Goal: Task Accomplishment & Management: Use online tool/utility

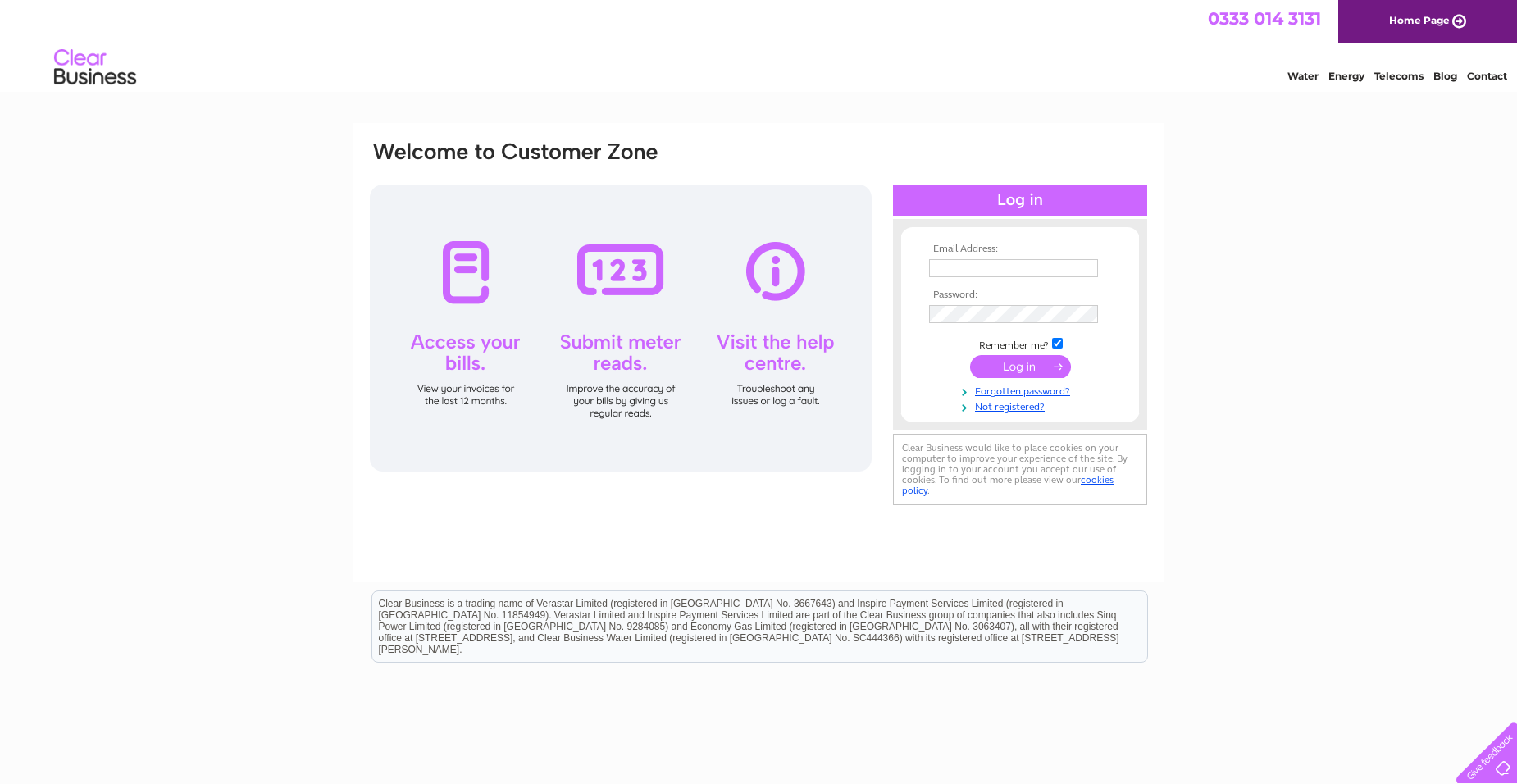
type input "neilmcguire68@gmail.com"
click at [1004, 366] on input "submit" at bounding box center [1021, 367] width 101 height 23
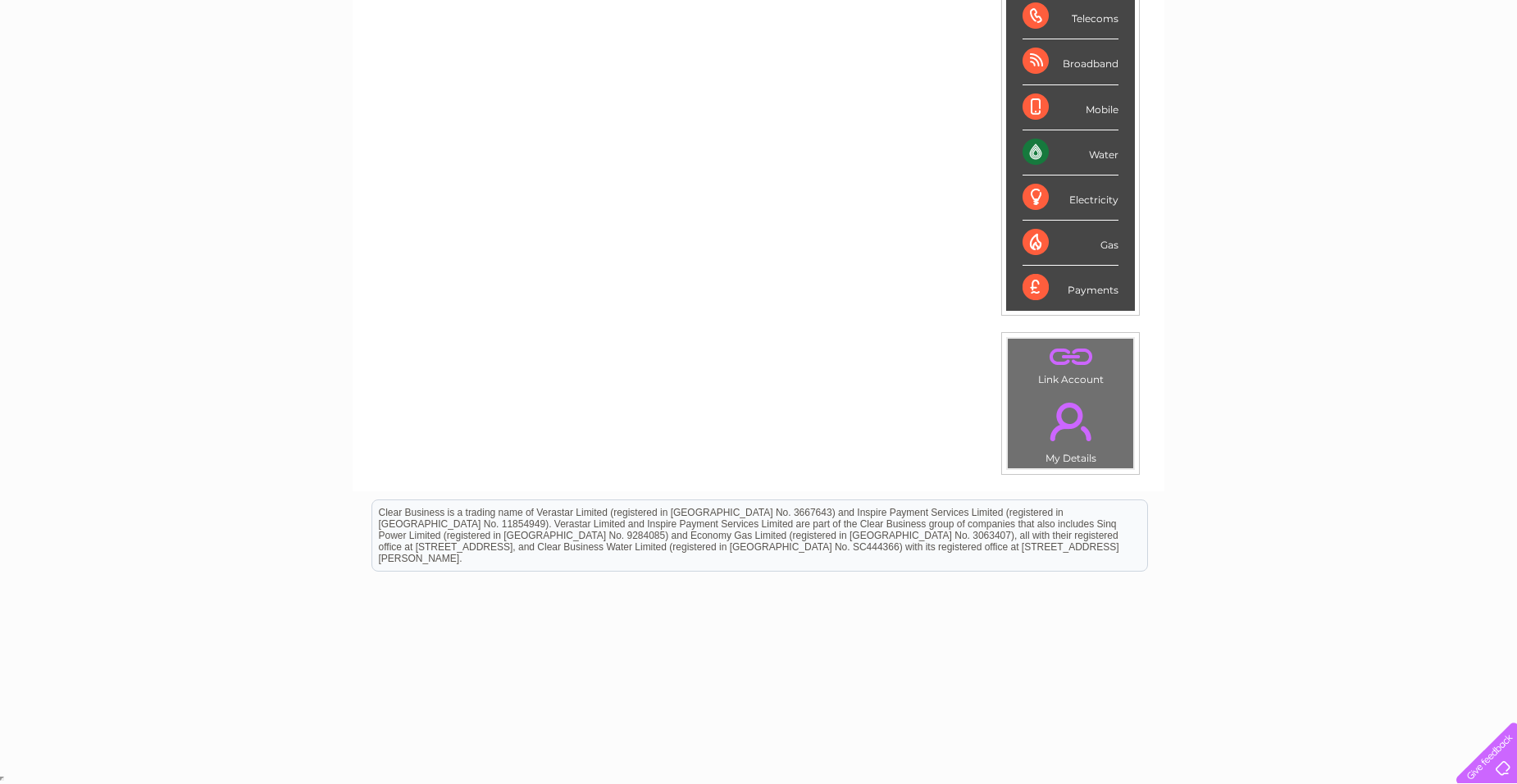
scroll to position [27, 0]
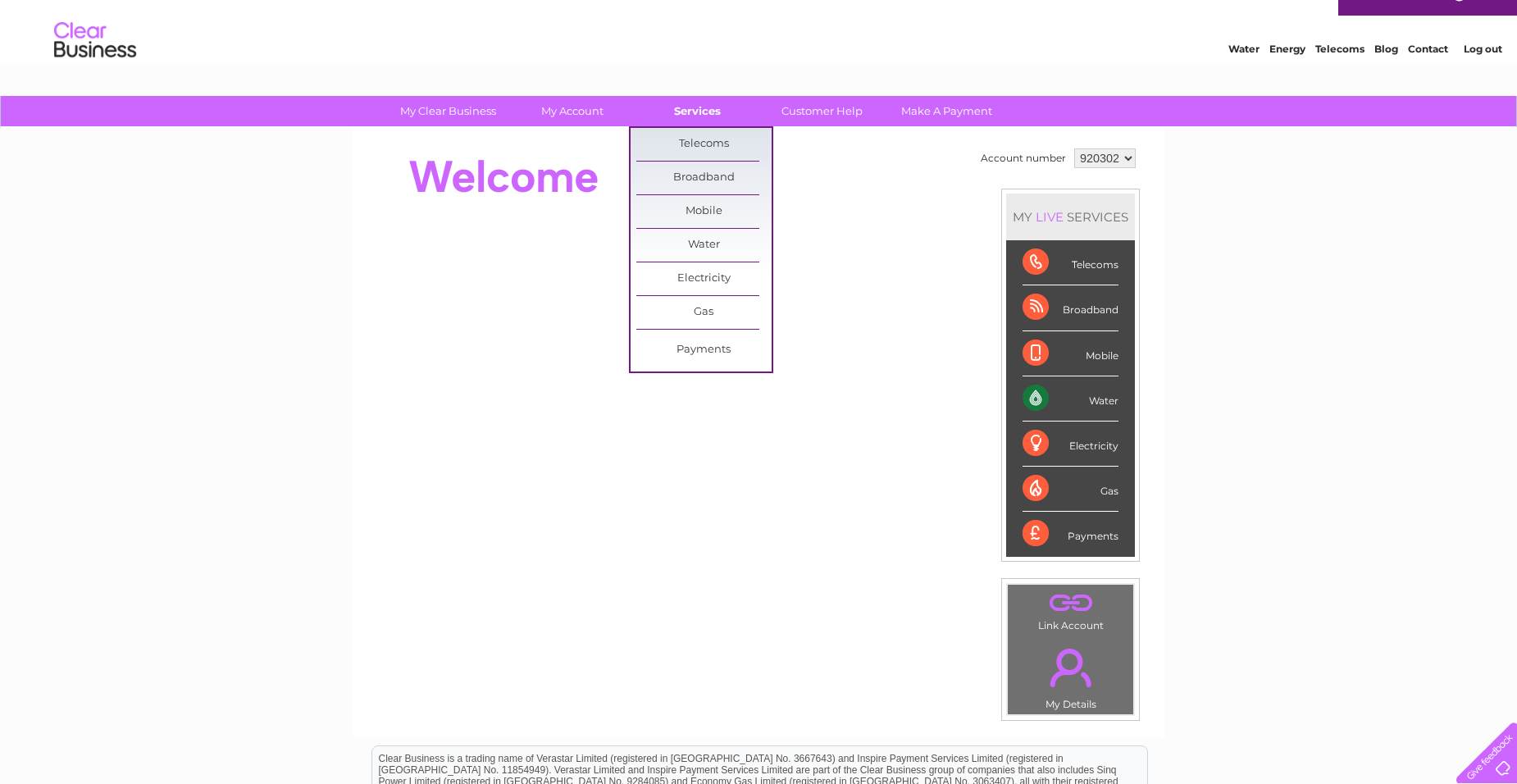
click at [677, 116] on link "Services" at bounding box center [698, 111] width 135 height 30
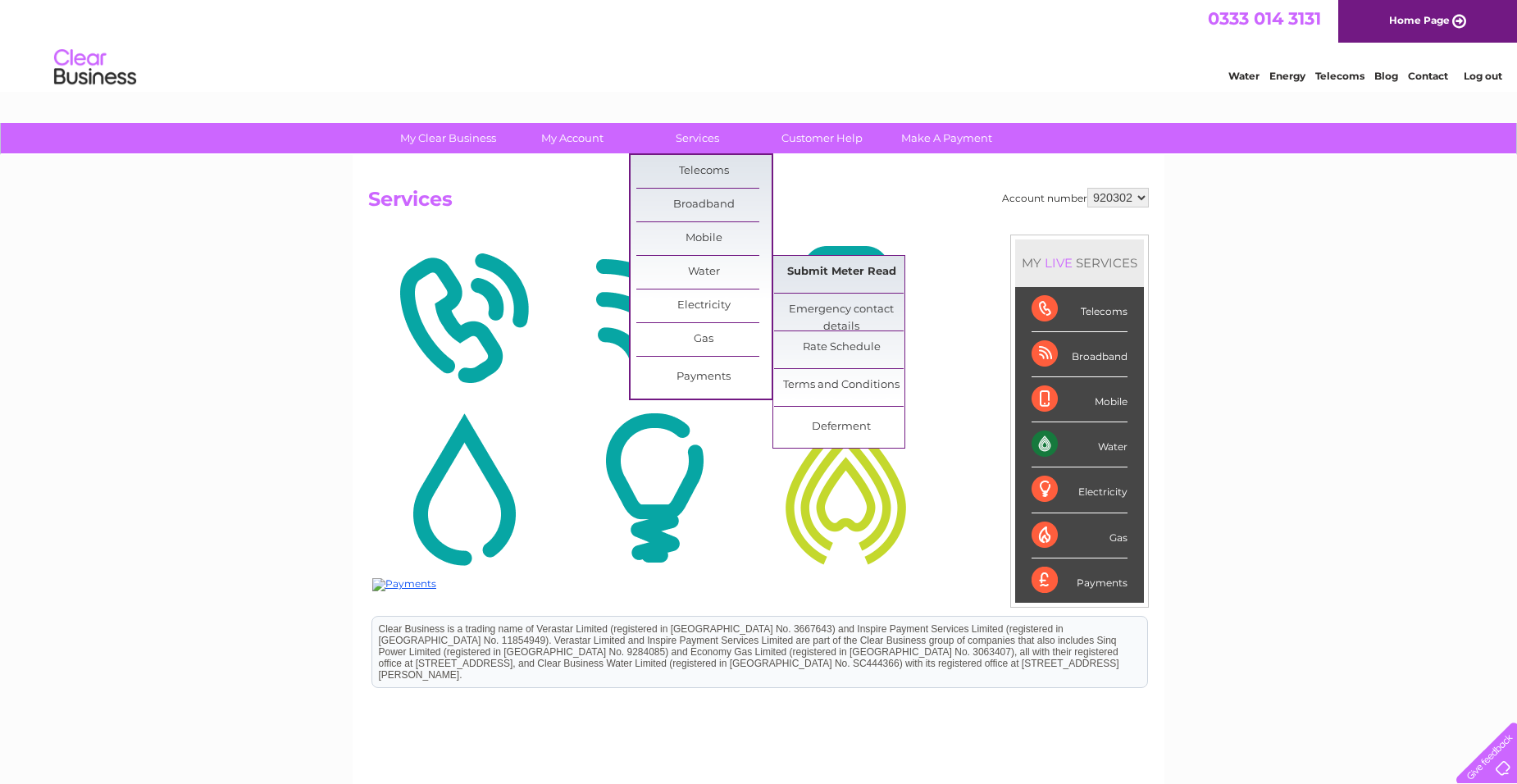
click at [853, 270] on link "Submit Meter Read" at bounding box center [841, 271] width 135 height 32
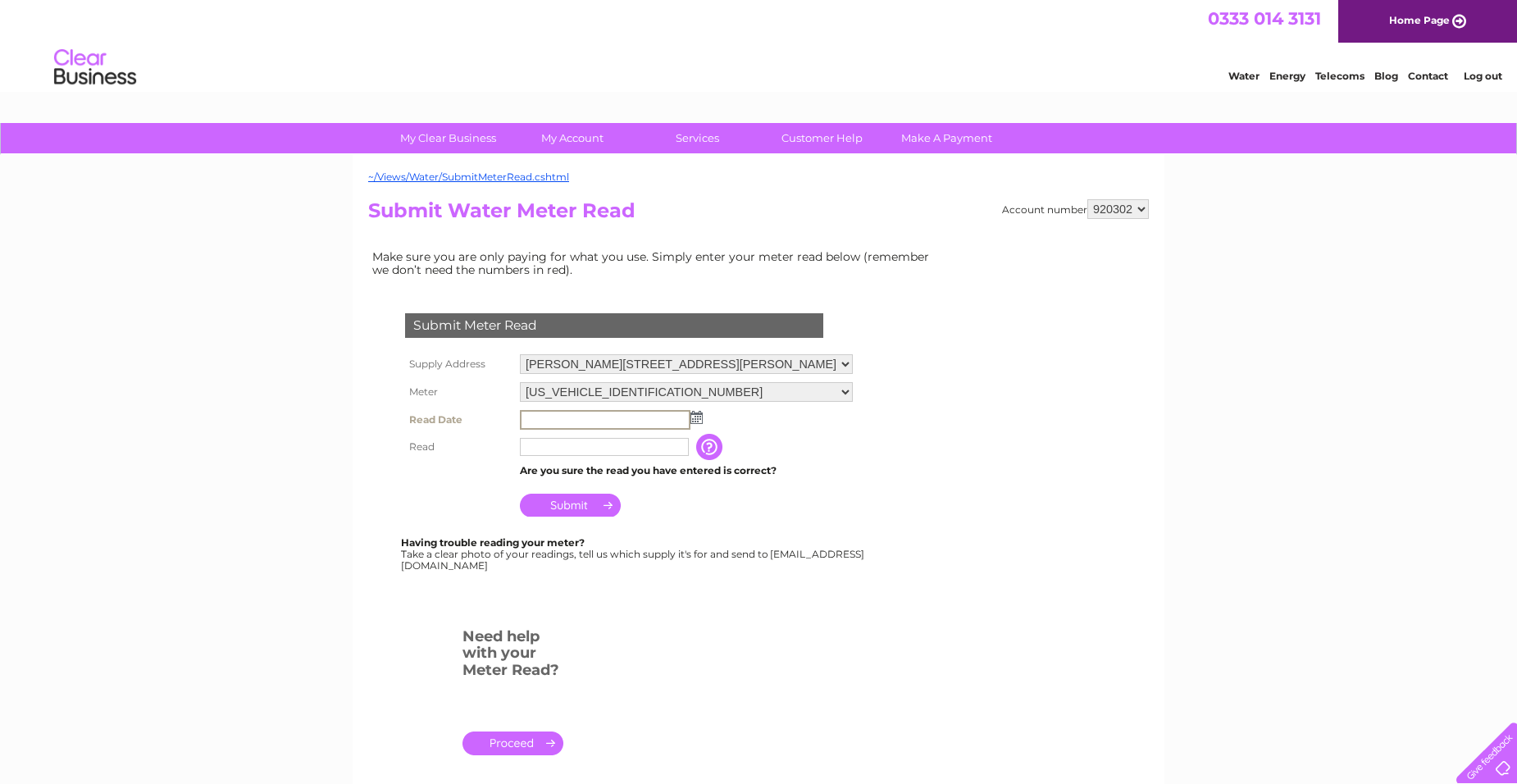
click at [526, 420] on input "text" at bounding box center [605, 419] width 171 height 20
click at [697, 416] on img at bounding box center [695, 416] width 12 height 13
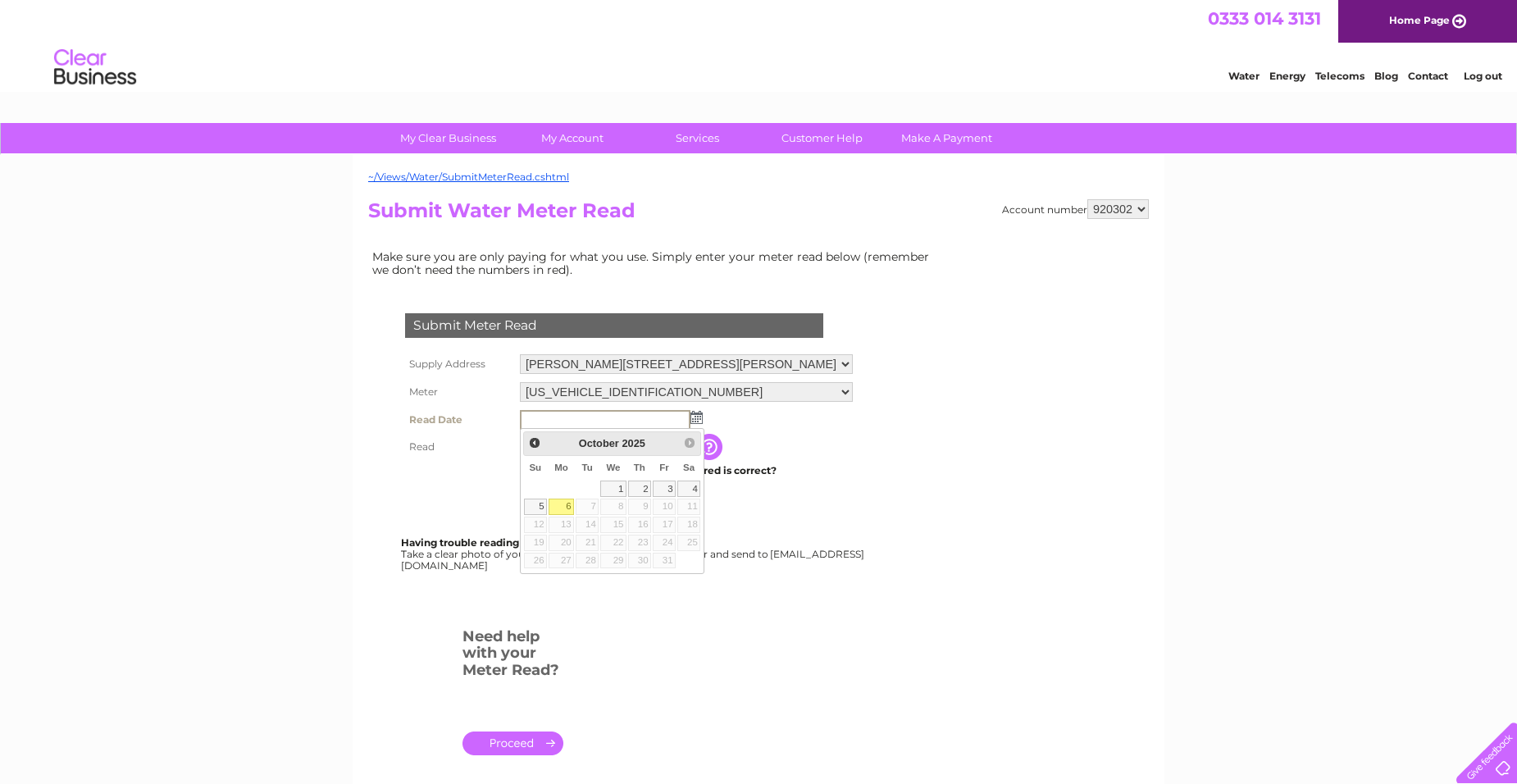
click at [566, 503] on link "6" at bounding box center [561, 506] width 26 height 16
type input "2025/10/06"
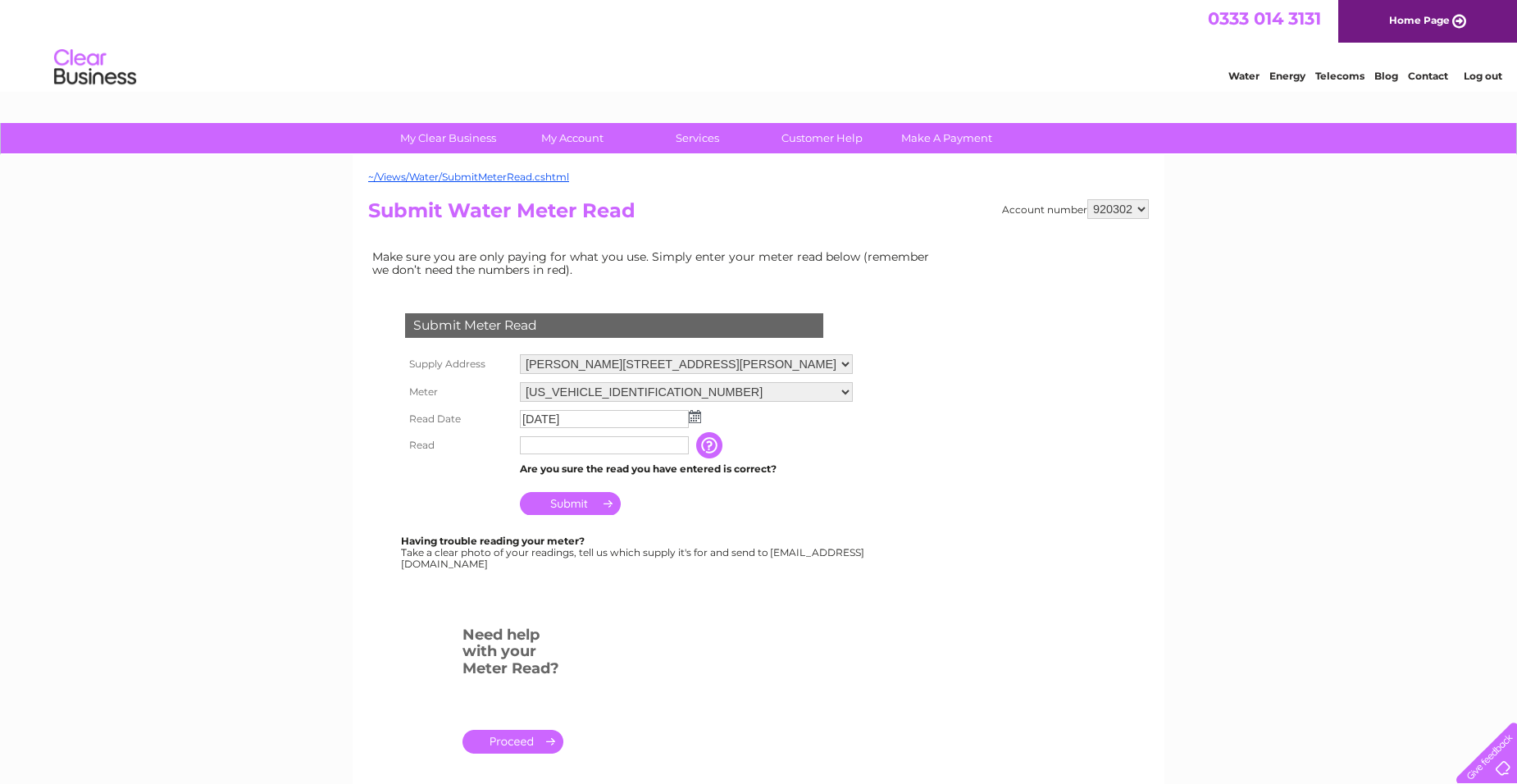
click at [533, 442] on input "text" at bounding box center [604, 445] width 169 height 18
type input "1"
type input "00158"
click at [566, 503] on input "Submit" at bounding box center [571, 503] width 101 height 23
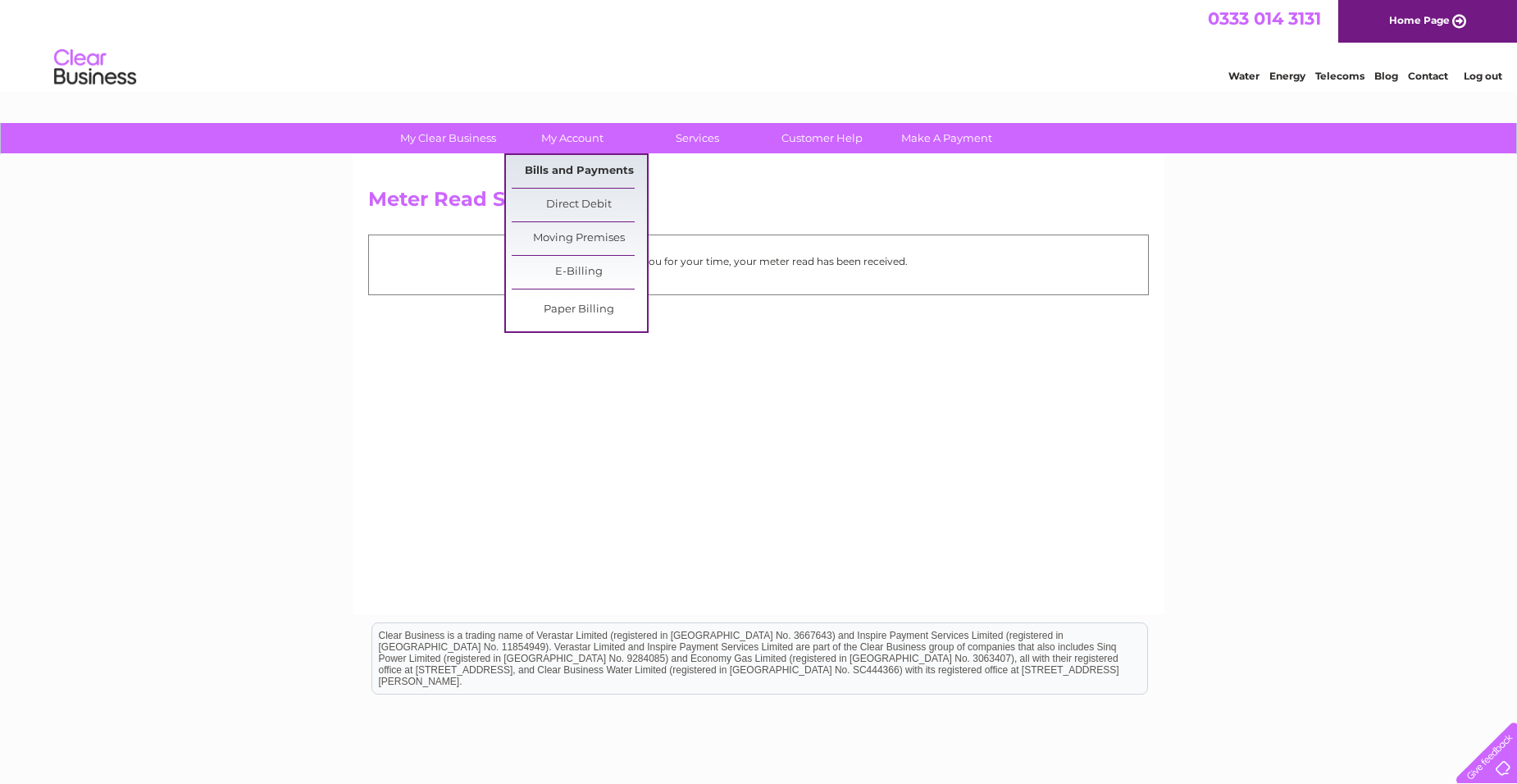
click at [566, 166] on link "Bills and Payments" at bounding box center [579, 171] width 135 height 32
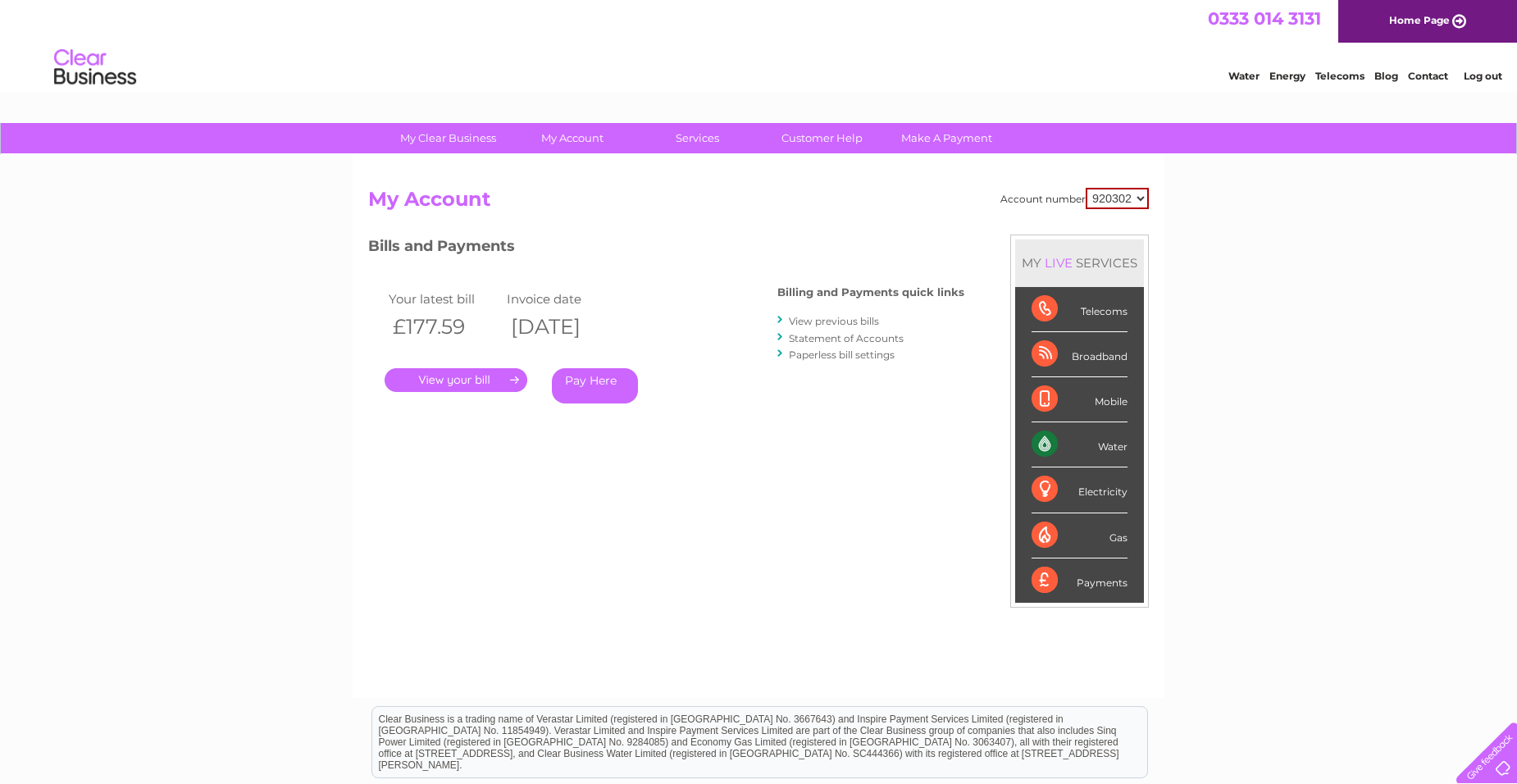
click at [820, 314] on link "View previous bills" at bounding box center [834, 320] width 91 height 12
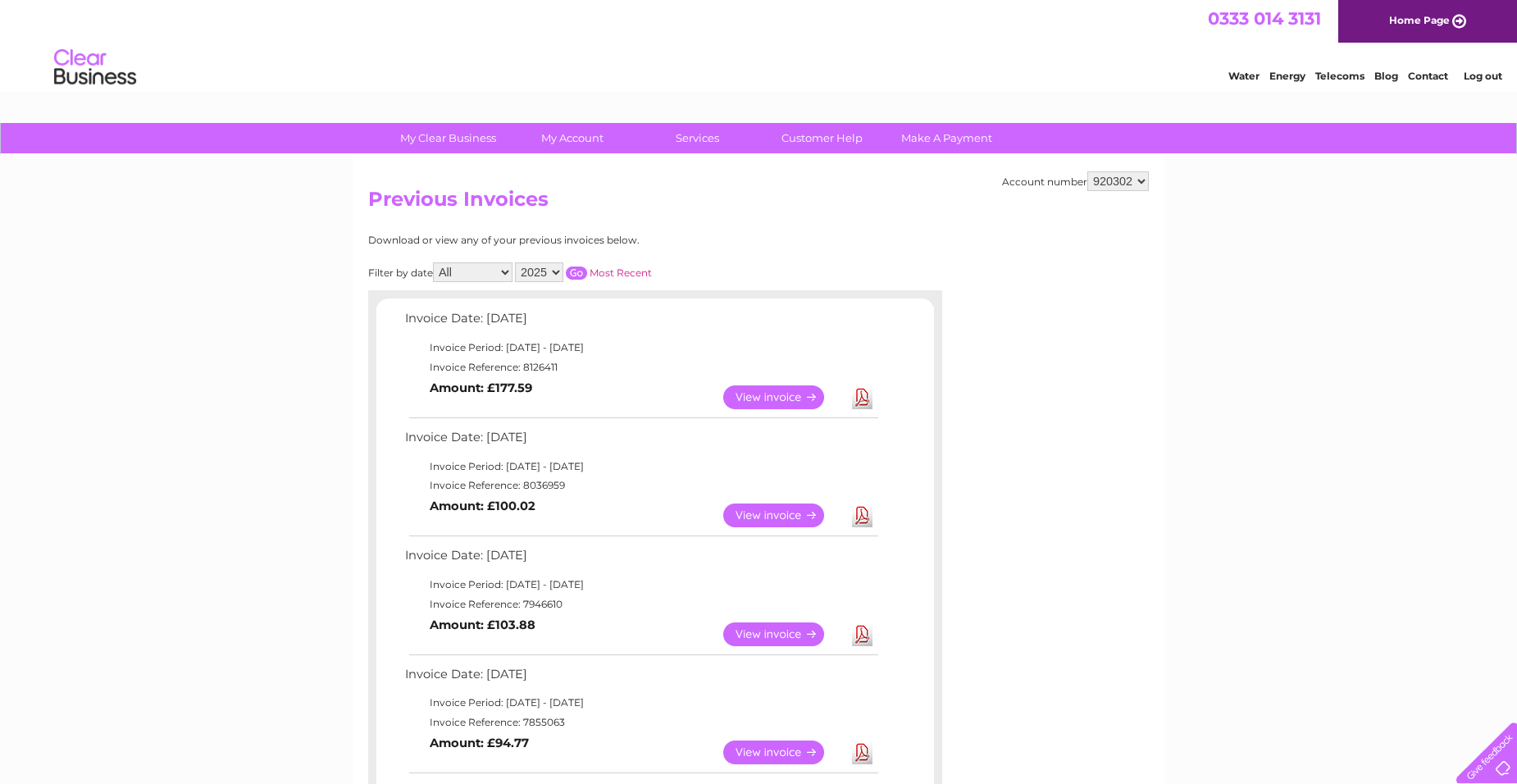
click at [860, 394] on link "Download" at bounding box center [862, 396] width 21 height 24
